Goal: Task Accomplishment & Management: Complete application form

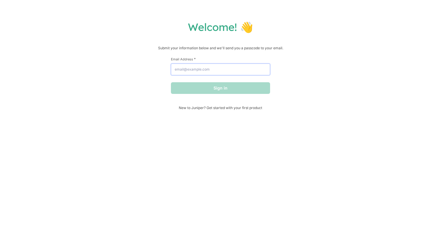
click at [245, 72] on input "Email Address *" at bounding box center [220, 70] width 99 height 12
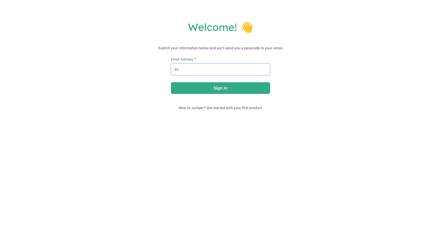
type input "[EMAIL_ADDRESS][DOMAIN_NAME]"
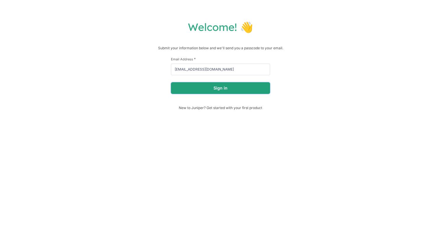
click at [232, 89] on button "Sign in" at bounding box center [220, 88] width 99 height 12
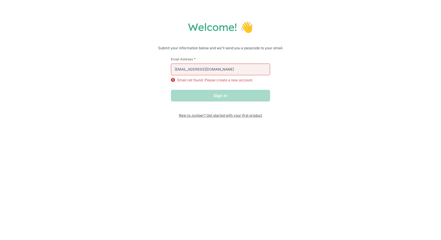
click at [211, 116] on span "New to Juniper? Get started with your first product" at bounding box center [220, 115] width 99 height 4
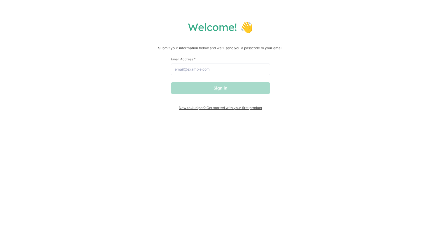
click at [246, 108] on span "New to Juniper? Get started with your first product" at bounding box center [220, 107] width 99 height 4
click at [254, 73] on input "Email Address *" at bounding box center [220, 70] width 99 height 12
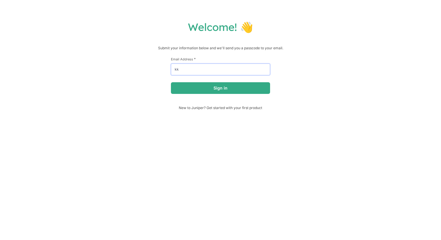
type input "[EMAIL_ADDRESS][DOMAIN_NAME]"
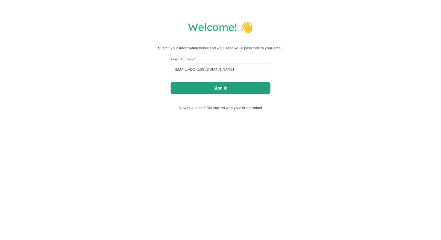
click at [217, 92] on button "Sign in" at bounding box center [220, 88] width 99 height 12
